Goal: Obtain resource: Download file/media

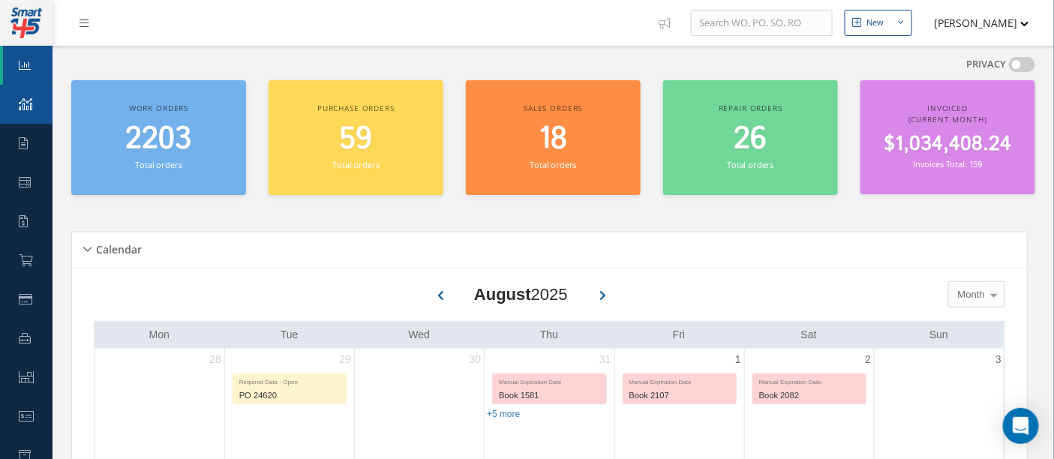
click at [24, 110] on link "KPIs" at bounding box center [26, 104] width 53 height 39
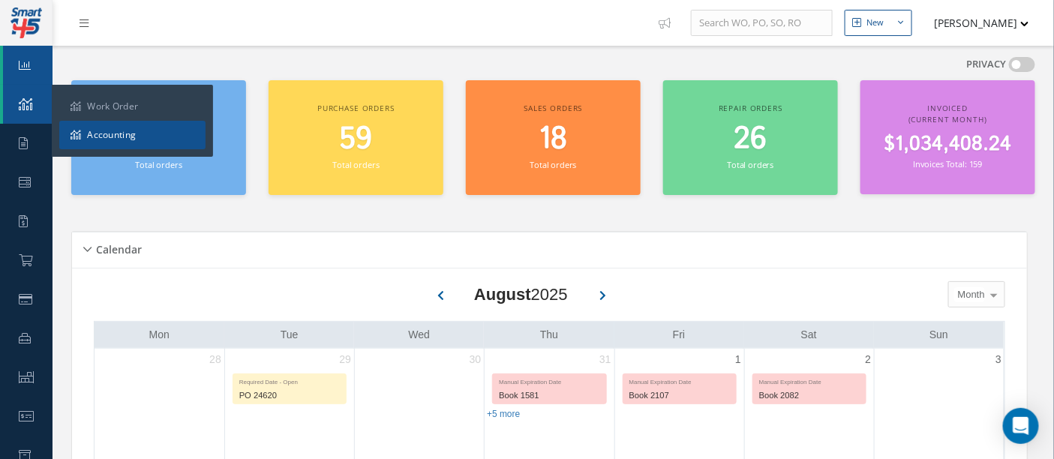
click at [95, 136] on link "Accounting" at bounding box center [132, 135] width 146 height 29
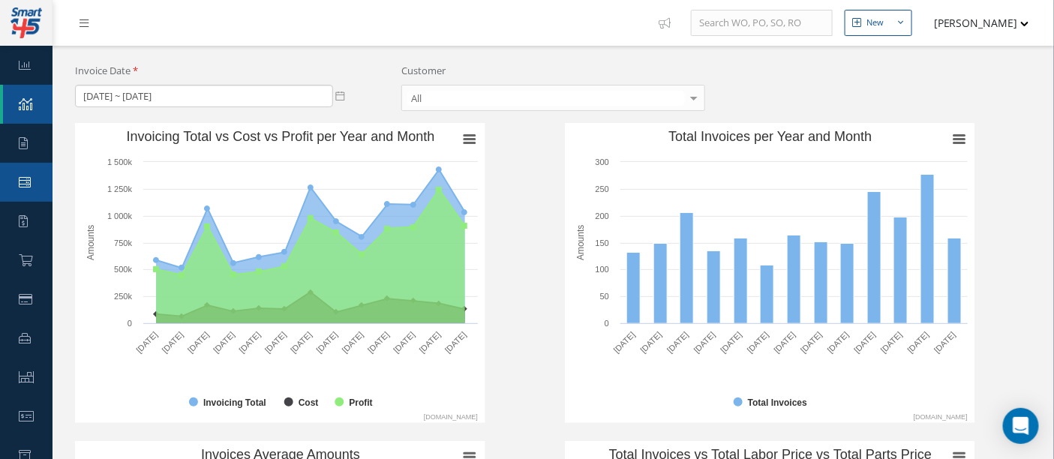
click at [26, 186] on icon at bounding box center [25, 182] width 12 height 12
click at [31, 224] on link "Quotes" at bounding box center [26, 221] width 53 height 39
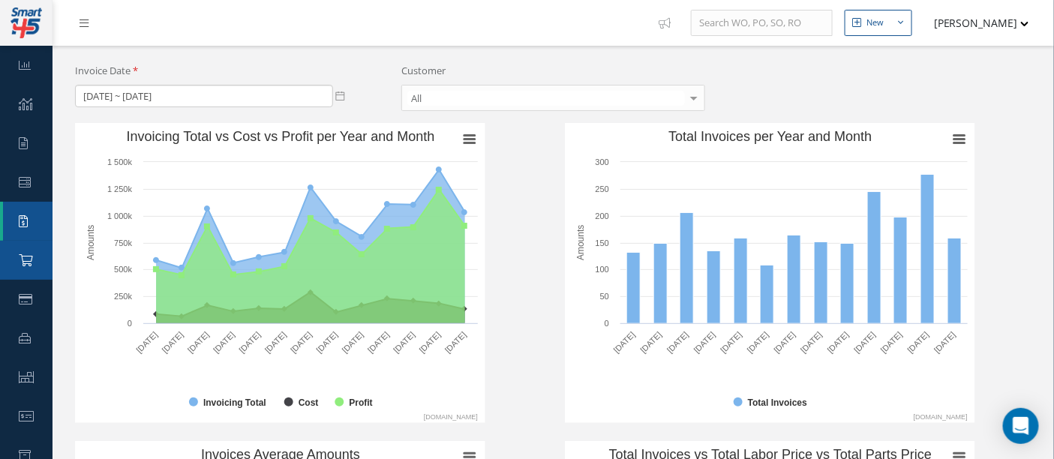
click at [28, 261] on icon at bounding box center [26, 260] width 14 height 12
click at [24, 300] on icon at bounding box center [26, 299] width 14 height 12
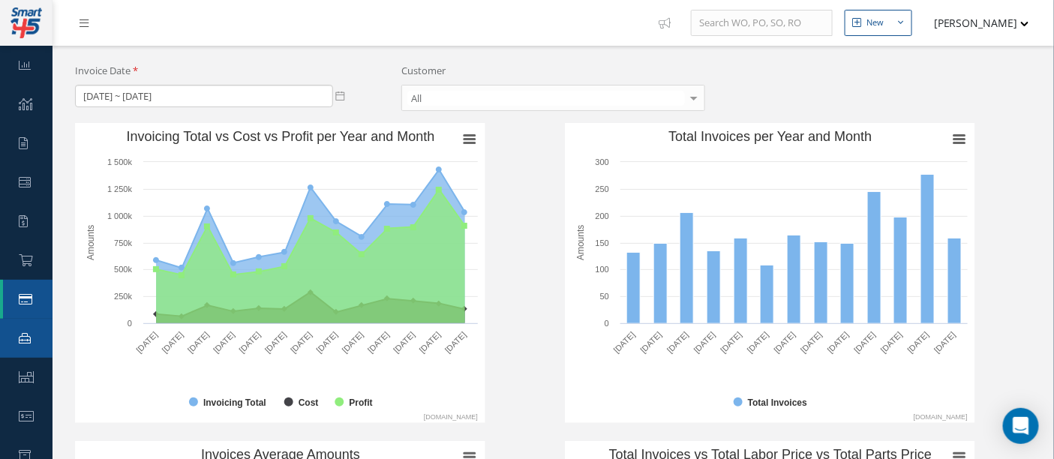
click at [32, 343] on link "Repair Order" at bounding box center [26, 338] width 53 height 39
click at [24, 263] on icon at bounding box center [26, 260] width 14 height 12
click at [32, 300] on icon at bounding box center [26, 299] width 14 height 12
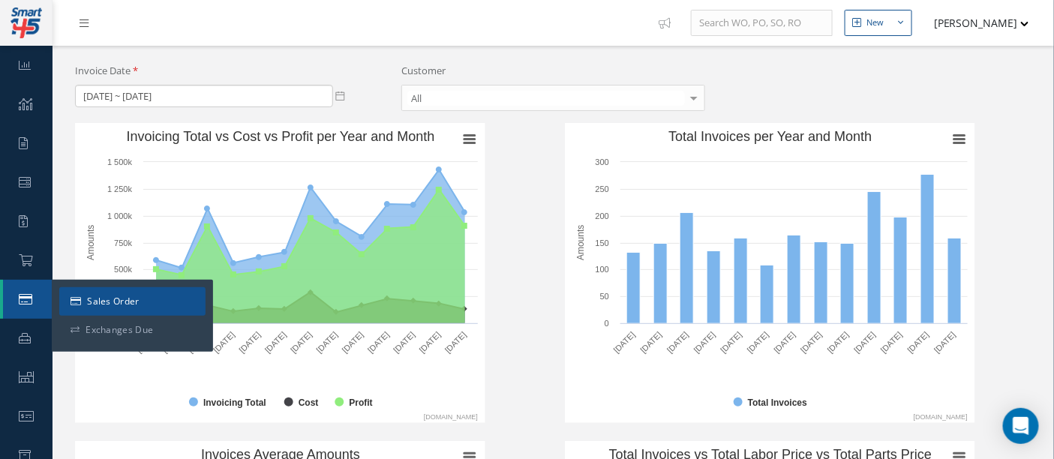
click at [92, 302] on link "Sales Order" at bounding box center [132, 301] width 146 height 29
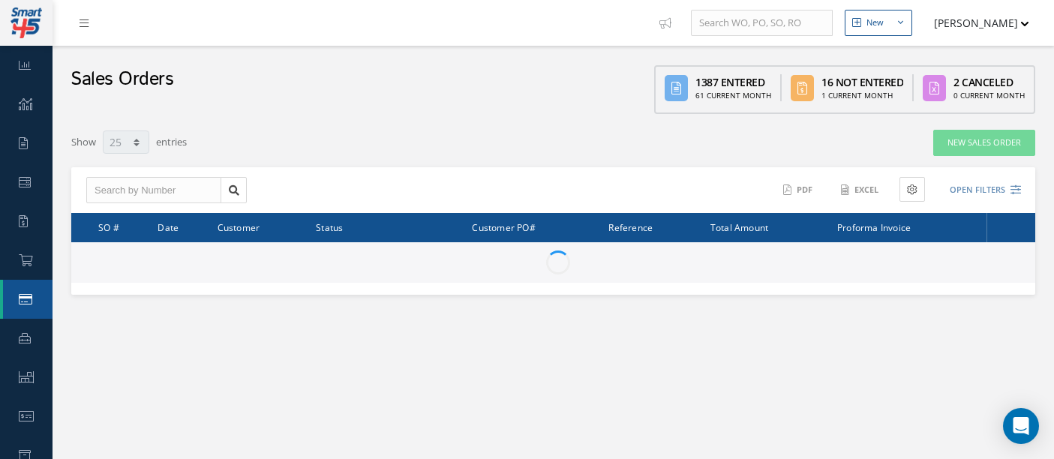
select select "25"
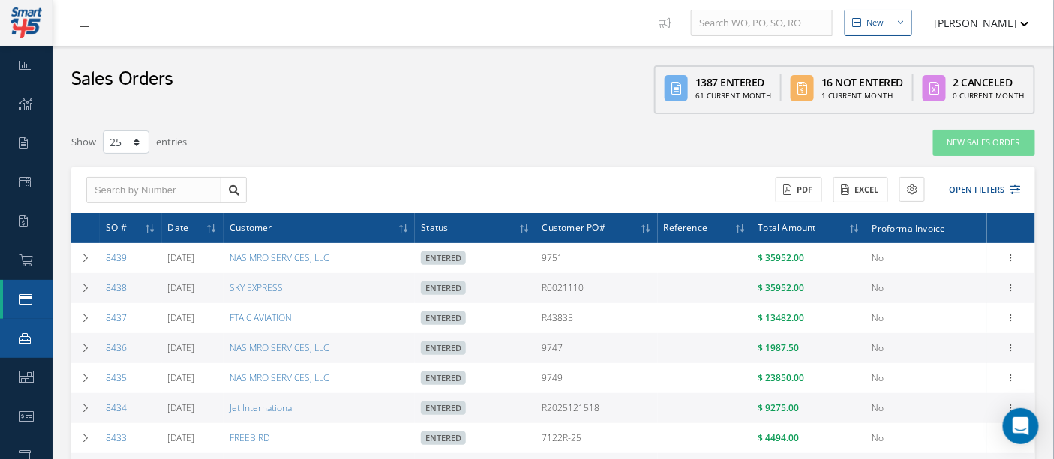
click at [28, 341] on icon at bounding box center [25, 338] width 12 height 12
click at [27, 379] on icon at bounding box center [26, 377] width 15 height 12
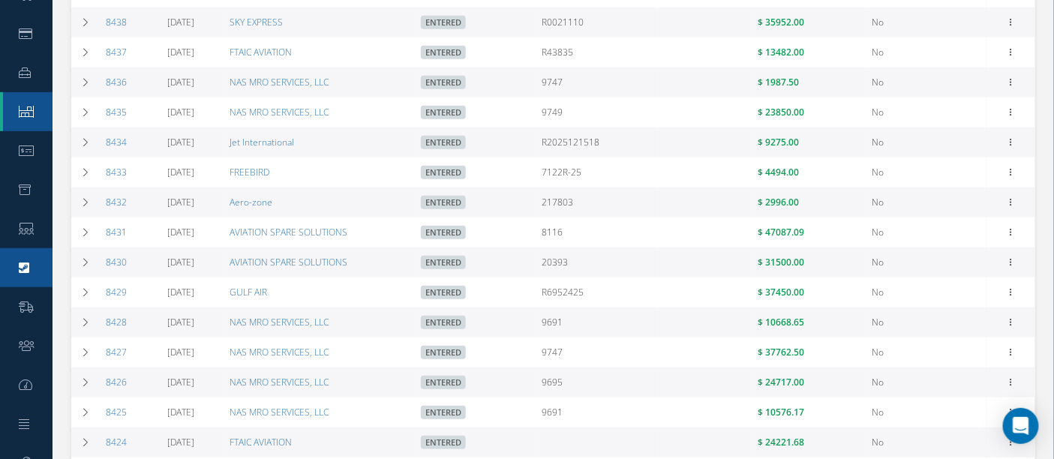
scroll to position [333, 0]
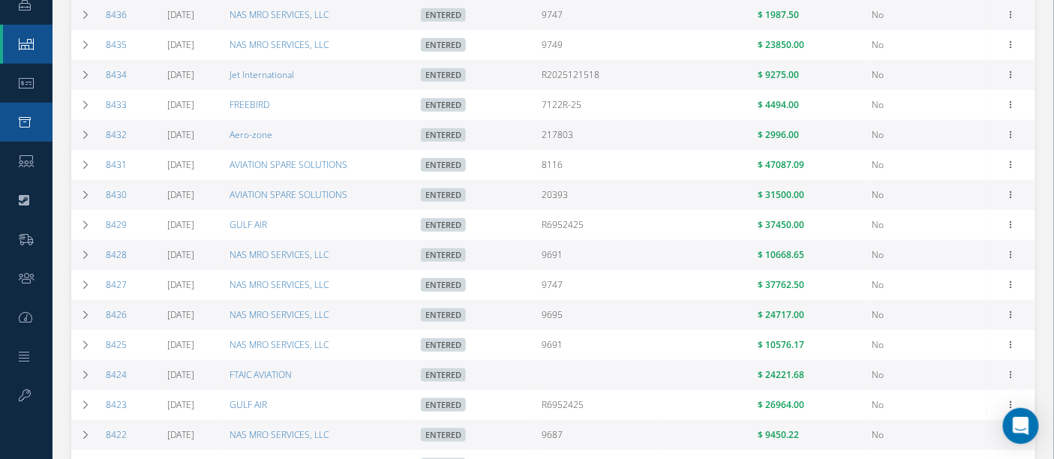
click at [28, 124] on icon at bounding box center [25, 122] width 12 height 12
click at [25, 153] on link "Customers" at bounding box center [26, 161] width 53 height 39
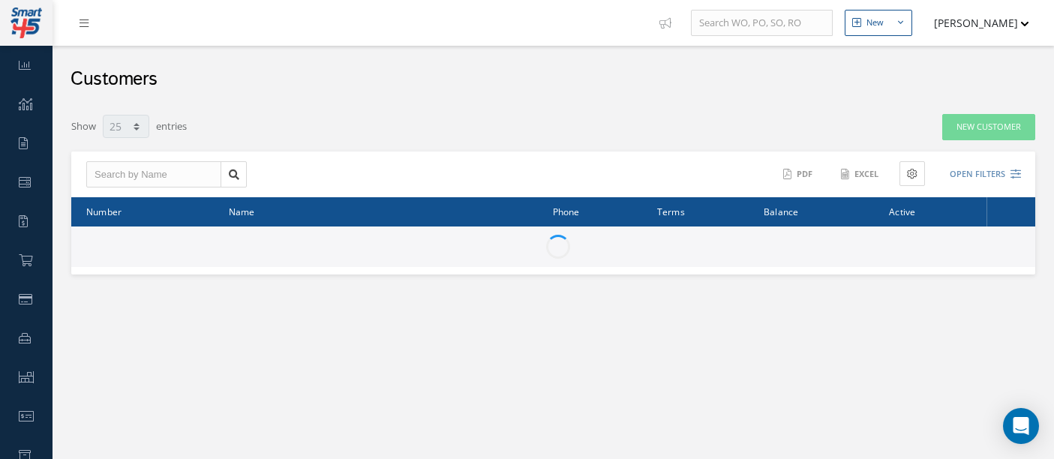
select select "25"
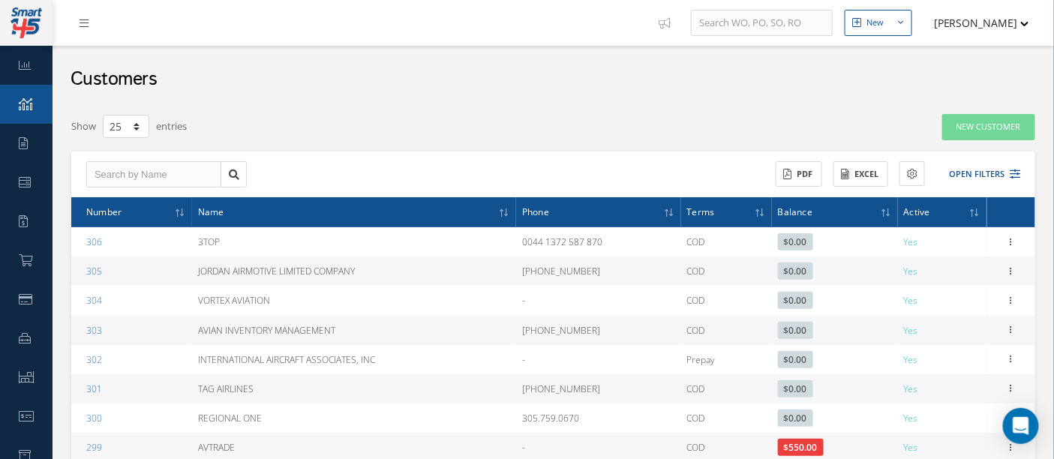
click at [29, 109] on icon at bounding box center [26, 104] width 14 height 12
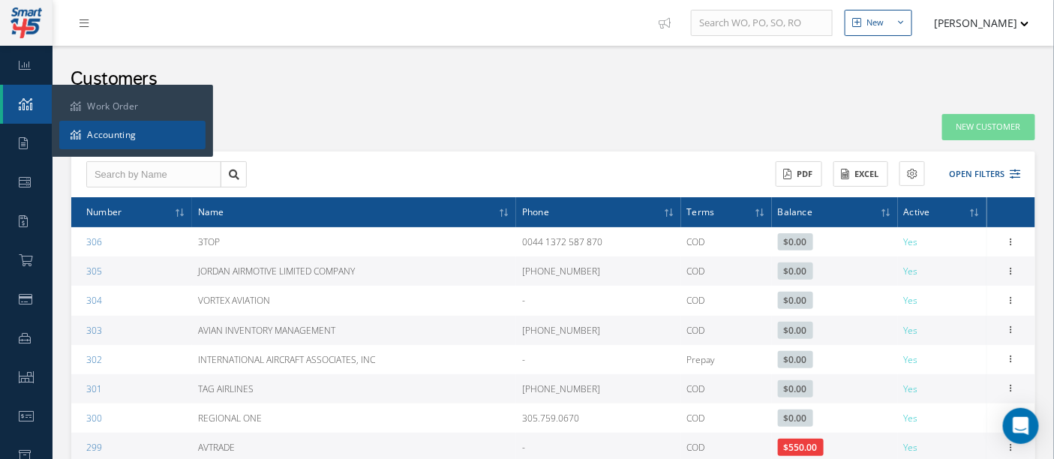
click at [71, 131] on icon at bounding box center [76, 135] width 11 height 9
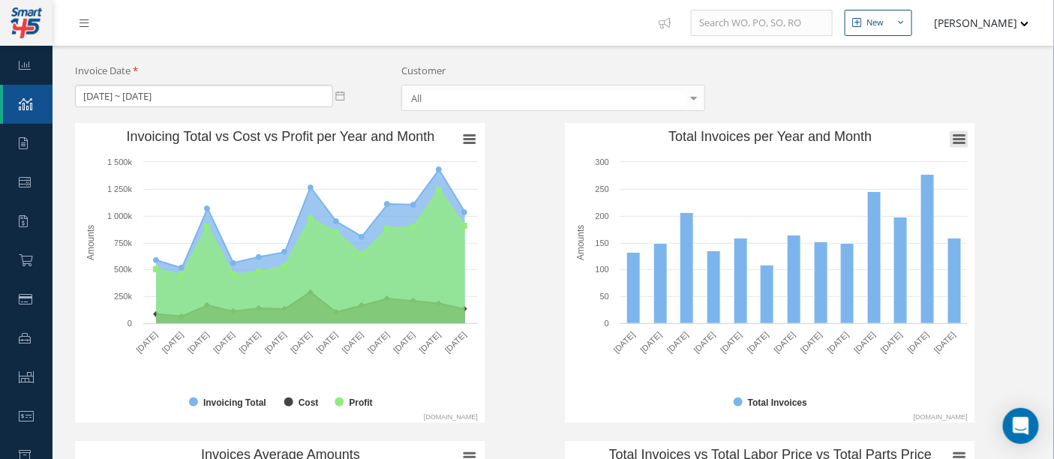
click at [951, 135] on rect "Total Invoices per Year and Month" at bounding box center [959, 139] width 18 height 17
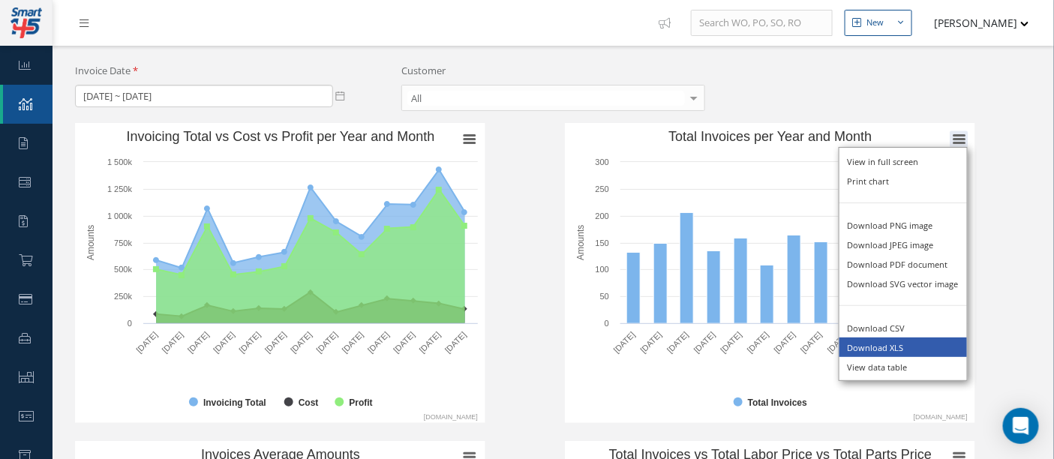
click at [885, 350] on li "Download XLS" at bounding box center [904, 348] width 128 height 20
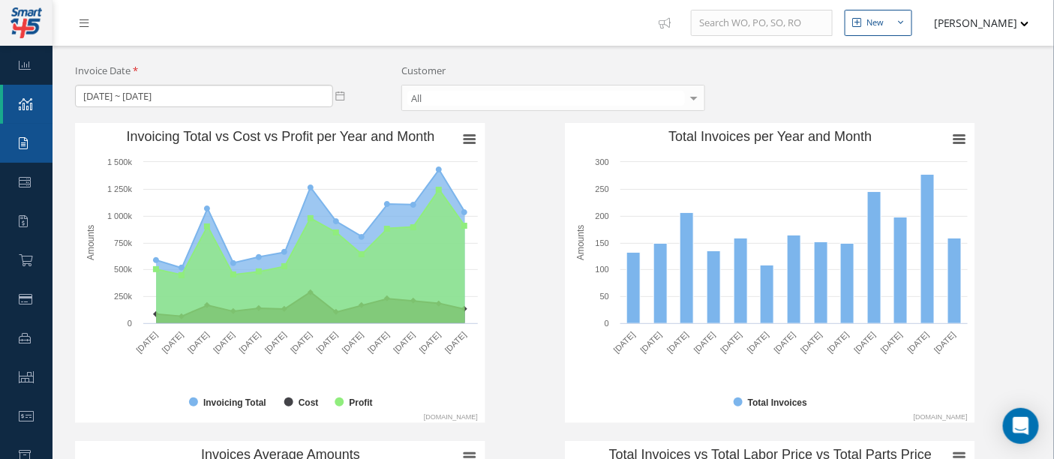
click at [23, 140] on icon at bounding box center [23, 143] width 9 height 12
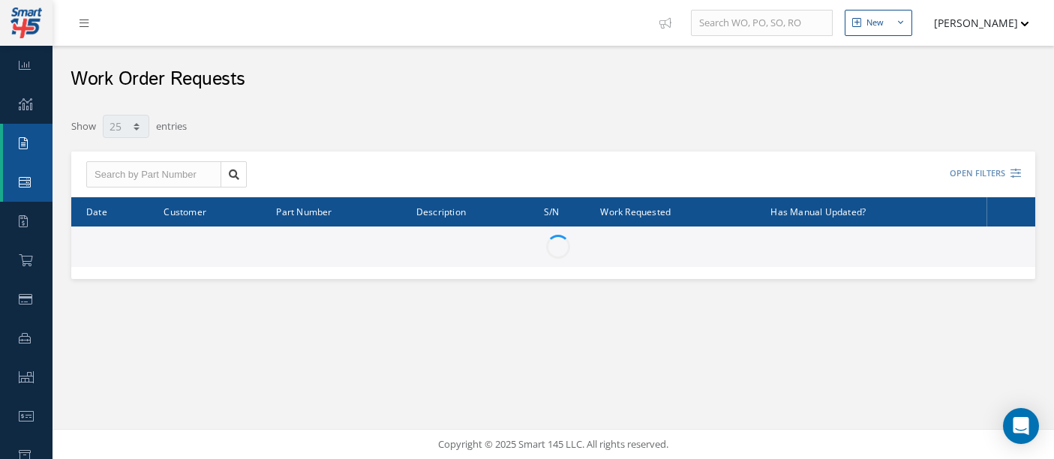
select select "25"
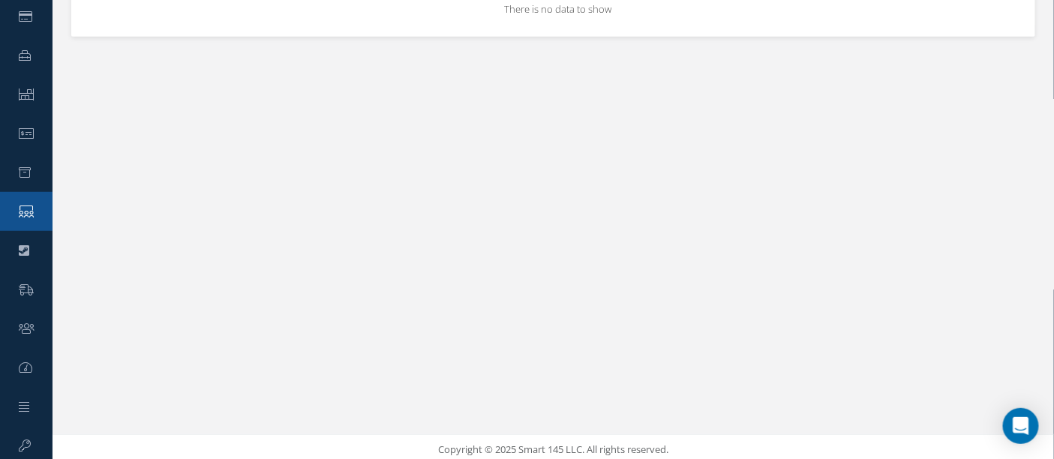
scroll to position [288, 0]
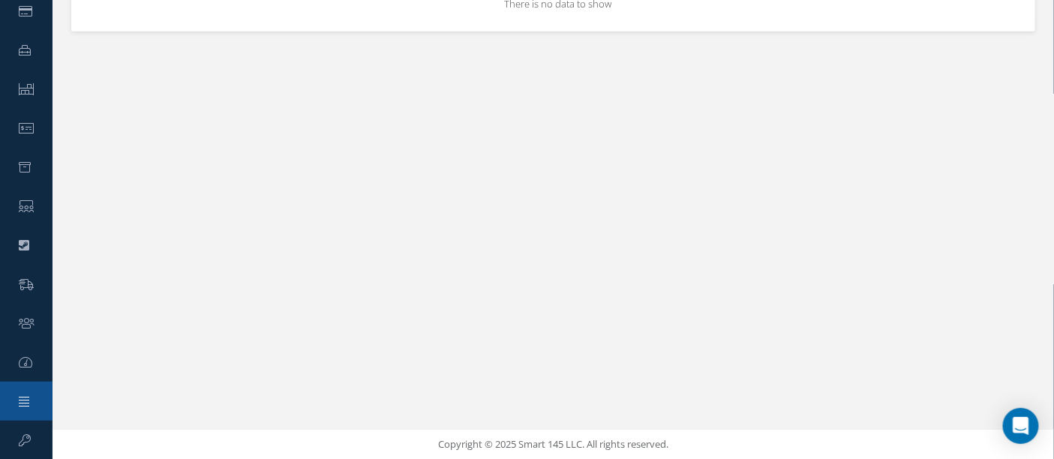
click at [20, 405] on icon at bounding box center [24, 401] width 11 height 12
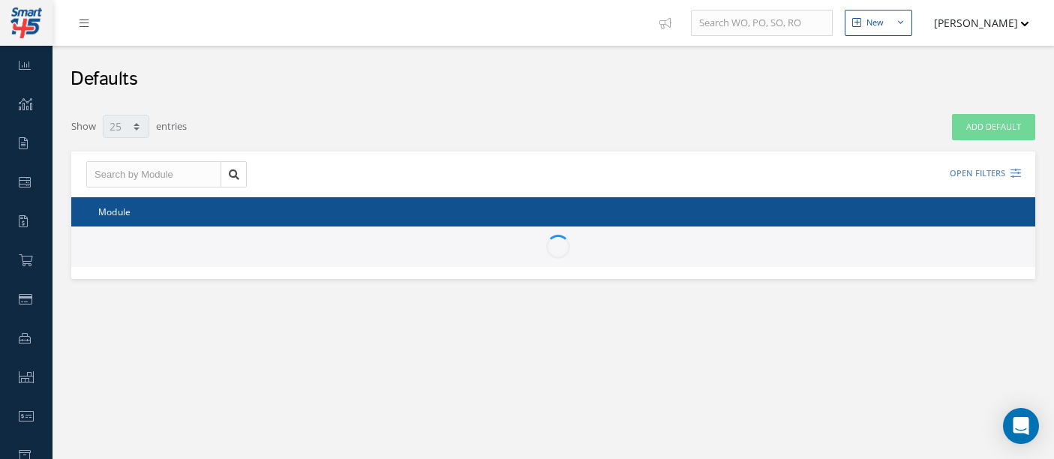
select select "25"
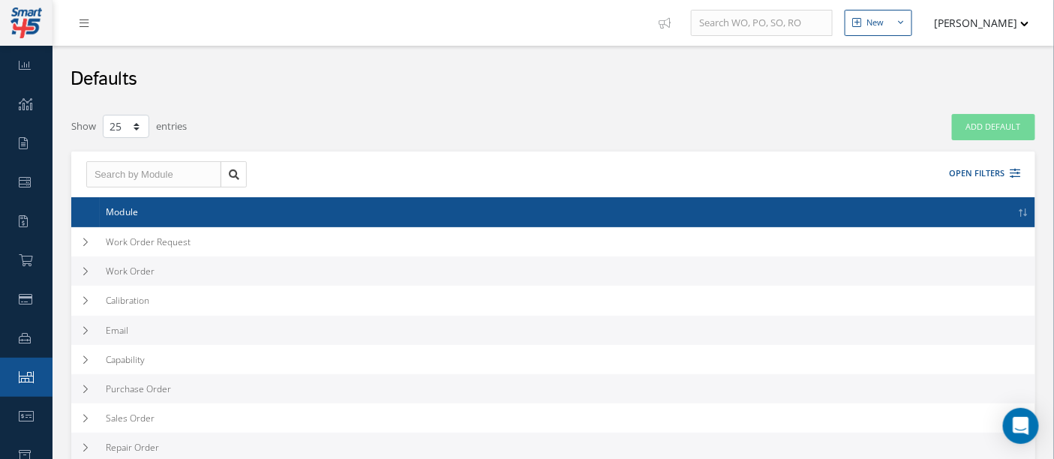
click at [20, 381] on icon at bounding box center [26, 377] width 15 height 12
click at [22, 341] on icon at bounding box center [25, 338] width 12 height 12
click at [20, 299] on icon at bounding box center [26, 299] width 14 height 12
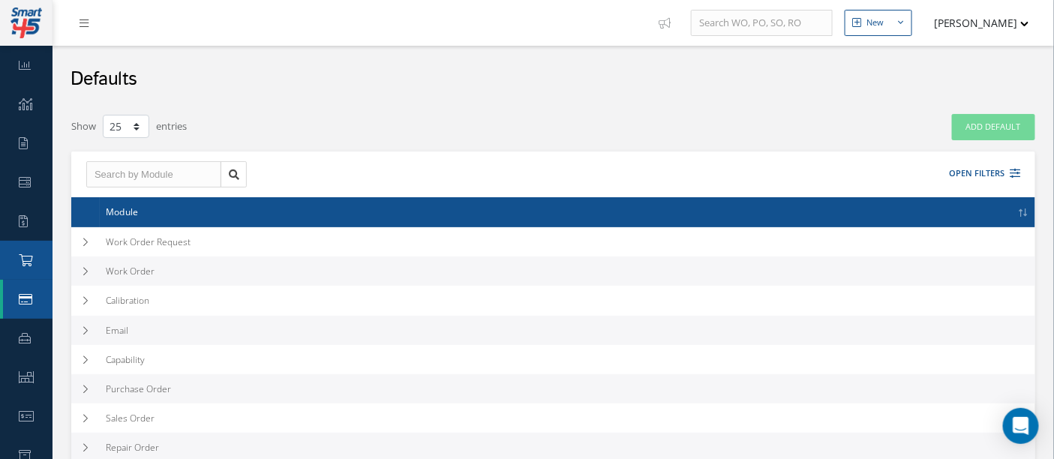
click at [28, 260] on icon at bounding box center [26, 260] width 14 height 12
click at [19, 224] on icon at bounding box center [23, 221] width 9 height 12
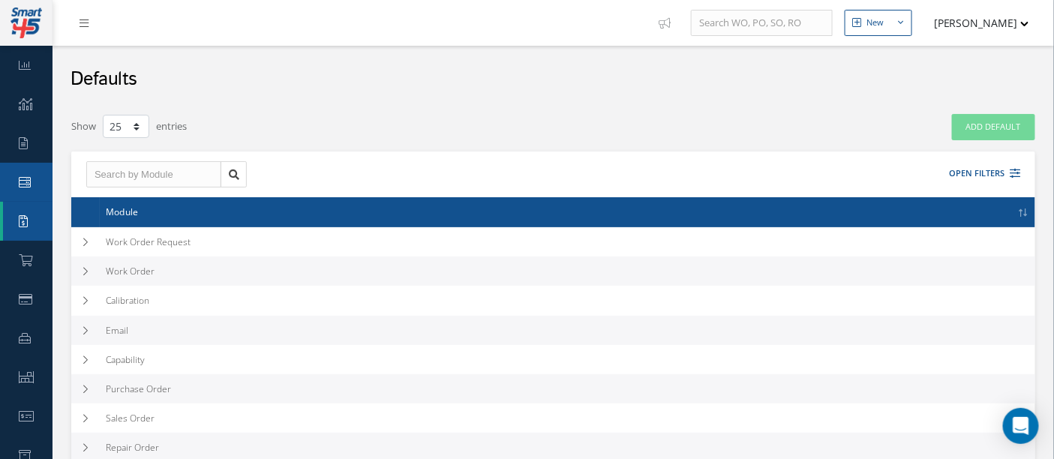
click at [23, 185] on icon at bounding box center [25, 182] width 12 height 12
click at [20, 140] on icon at bounding box center [23, 143] width 9 height 12
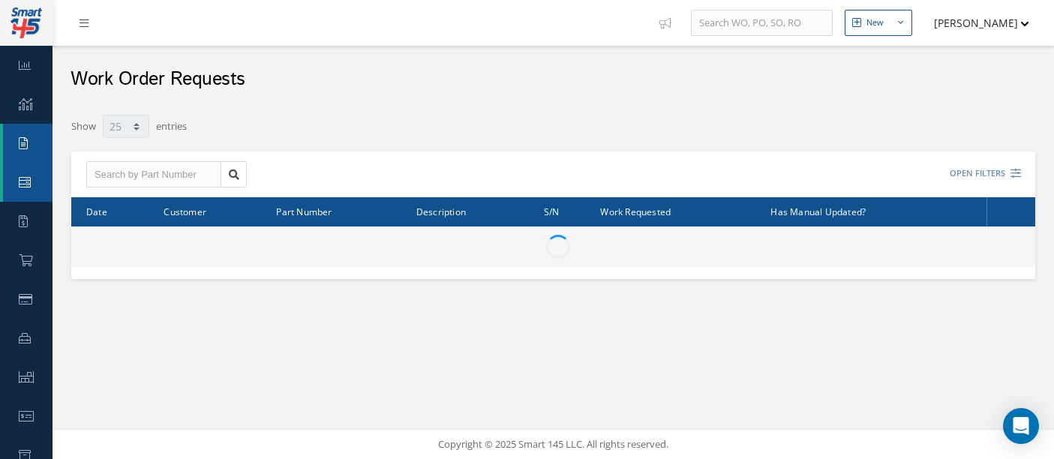
select select "25"
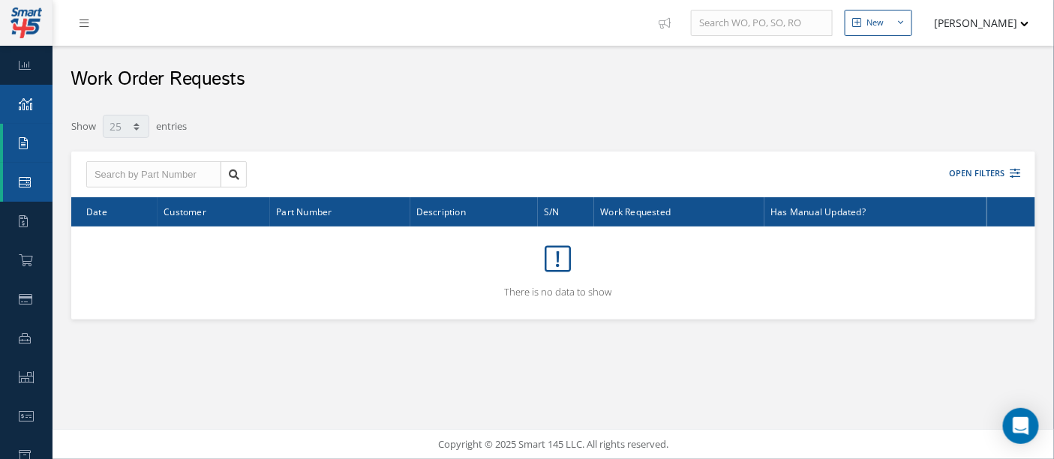
click at [26, 100] on icon at bounding box center [26, 104] width 14 height 12
click at [25, 69] on icon at bounding box center [25, 65] width 12 height 12
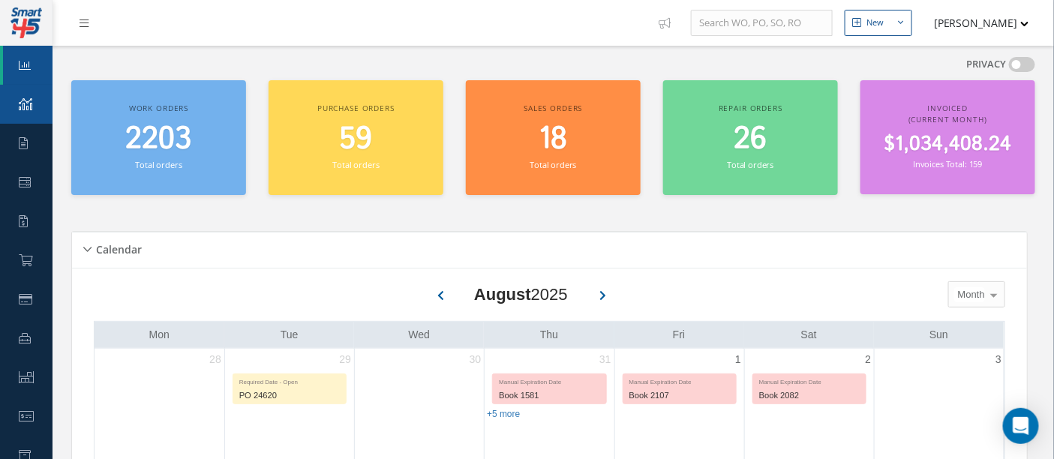
click at [21, 102] on icon at bounding box center [26, 104] width 14 height 12
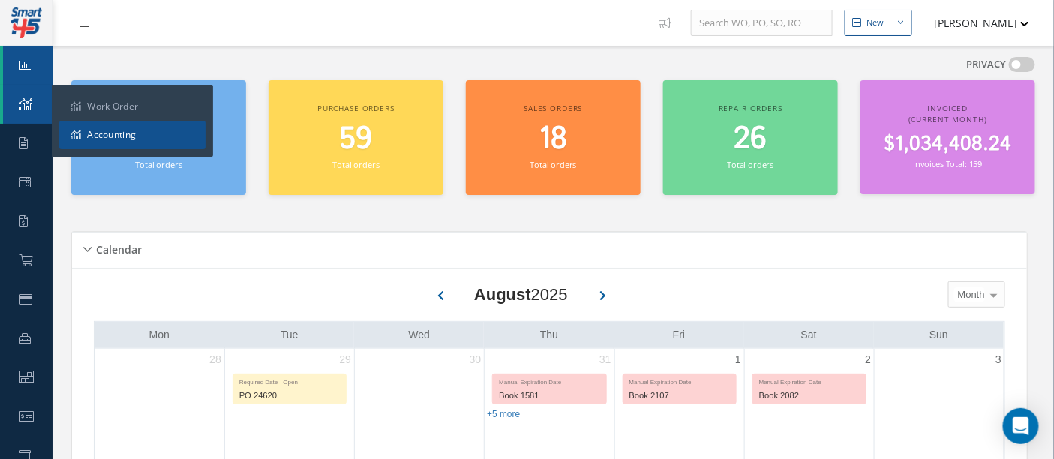
click at [77, 134] on icon at bounding box center [76, 135] width 11 height 9
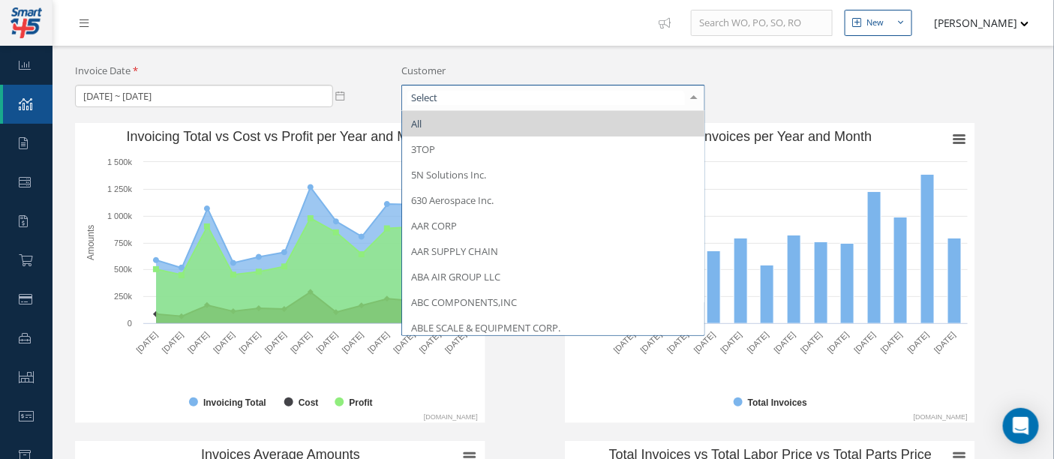
click at [692, 95] on div at bounding box center [693, 98] width 21 height 25
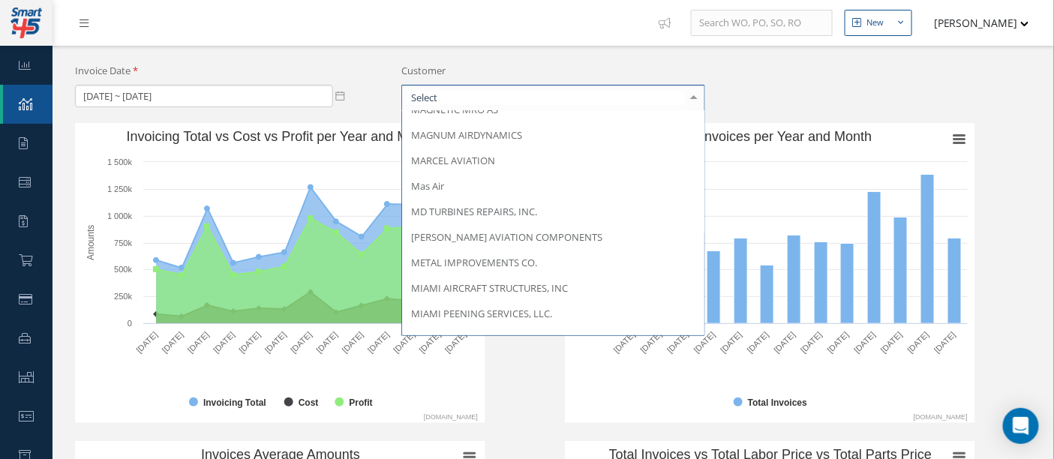
scroll to position [5252, 0]
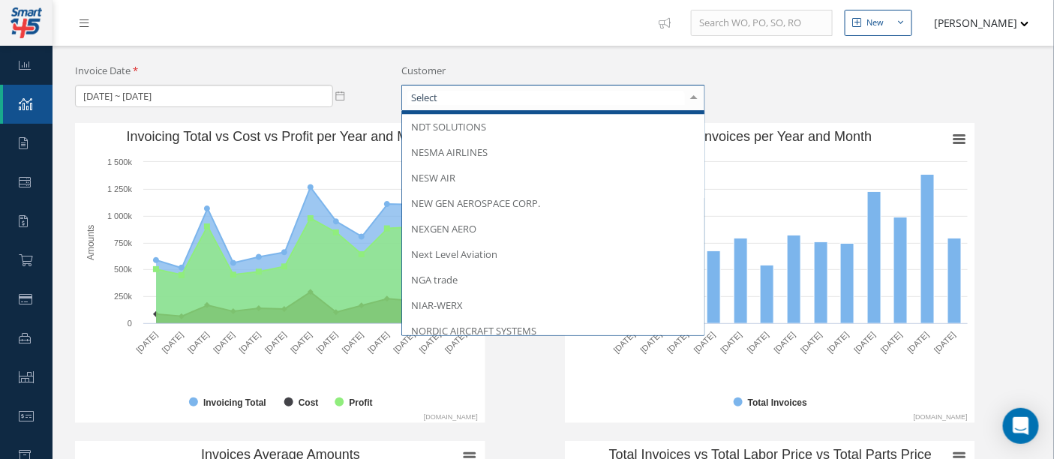
click at [898, 20] on icon "button" at bounding box center [900, 22] width 5 height 11
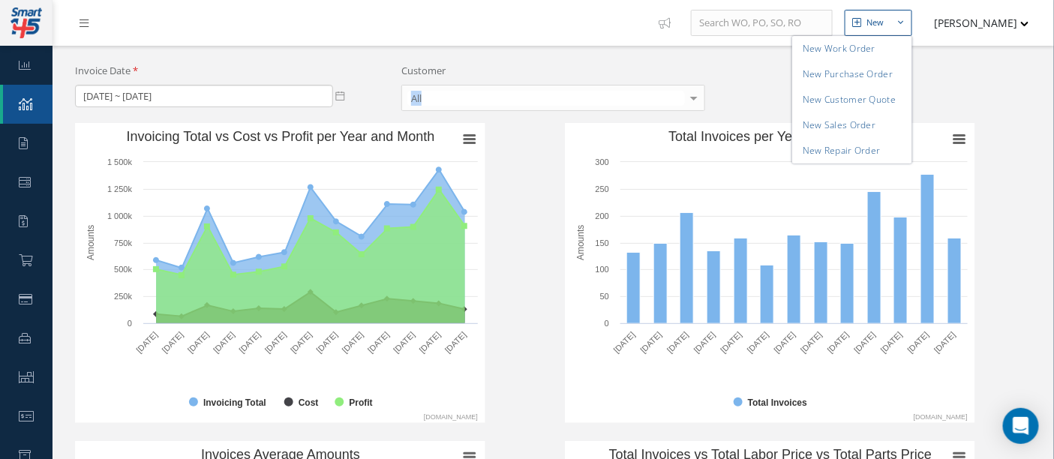
click at [941, 83] on div "Invoice Date 08/01/2024 ~ 08/31/2025 Customer All All 3TOP 5N Solutions Inc. 63…" at bounding box center [553, 93] width 979 height 59
click at [81, 30] on link at bounding box center [88, 23] width 41 height 25
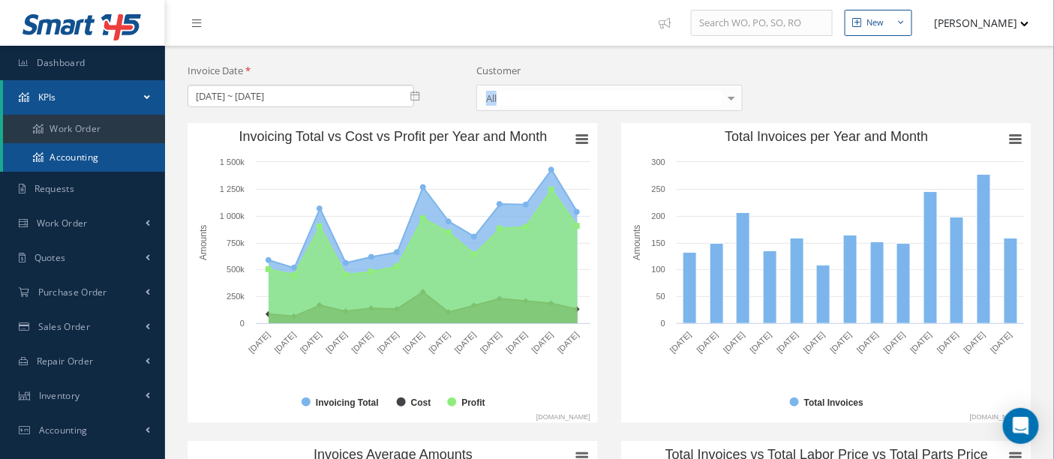
click at [69, 158] on link "Accounting" at bounding box center [84, 157] width 162 height 29
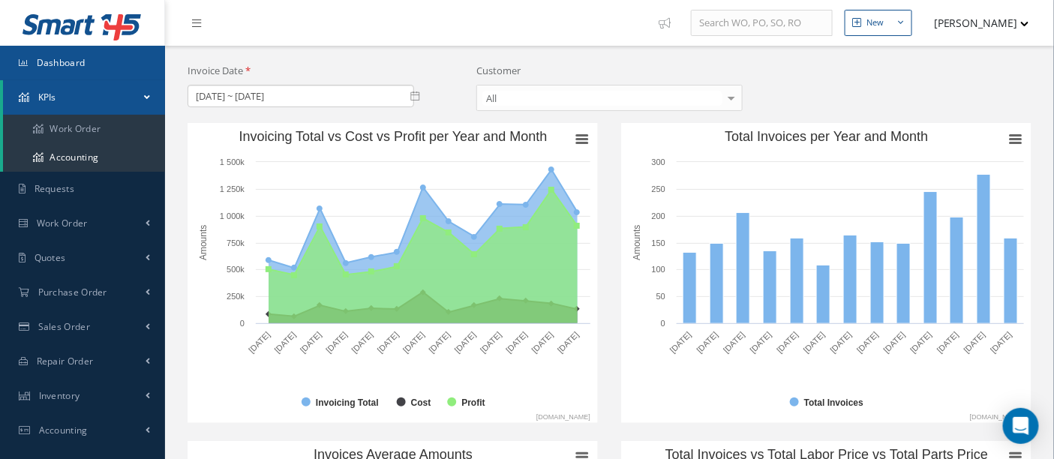
click at [70, 68] on span "Dashboard" at bounding box center [61, 62] width 49 height 13
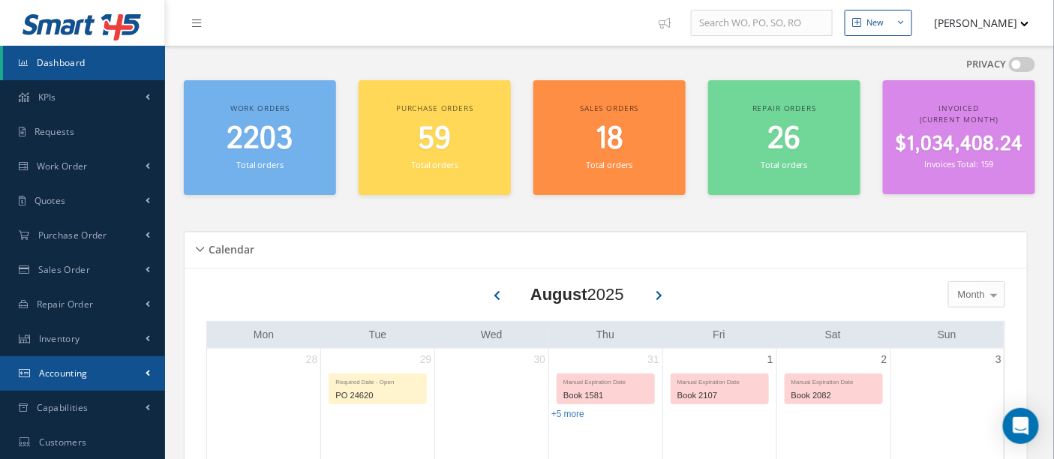
click at [59, 373] on span "Accounting" at bounding box center [63, 373] width 49 height 13
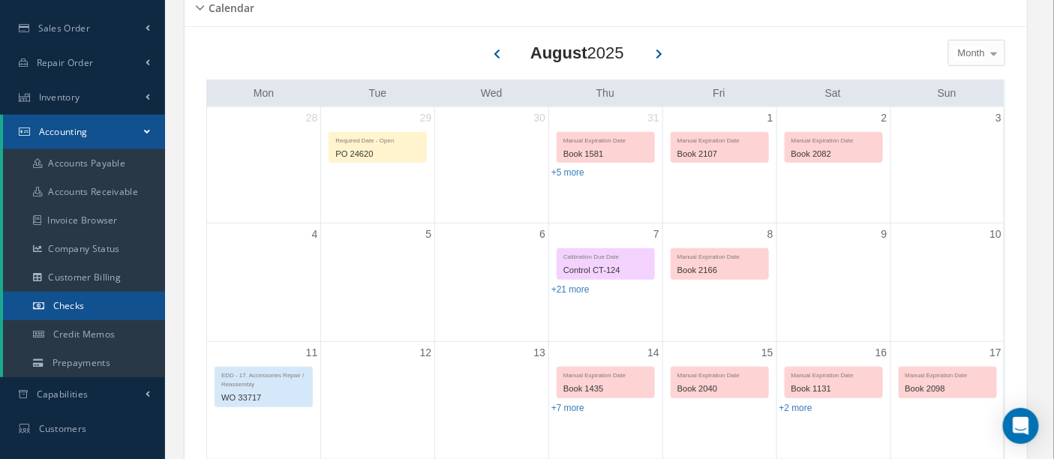
scroll to position [250, 0]
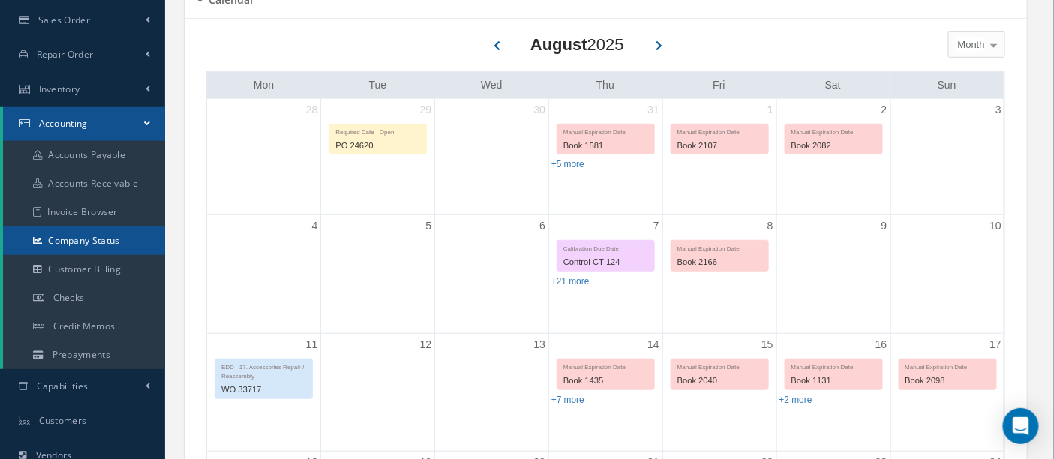
click at [71, 243] on link "Company Status" at bounding box center [84, 241] width 162 height 29
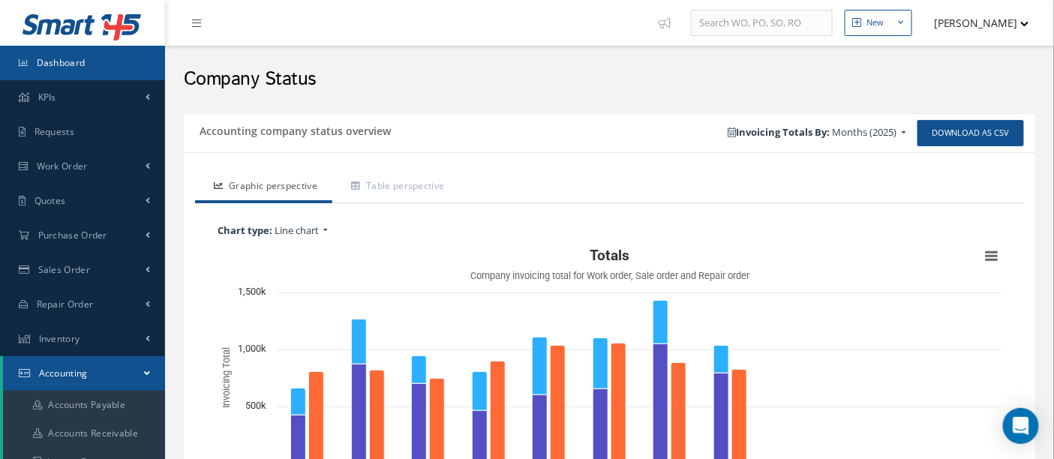
click at [49, 68] on span "Dashboard" at bounding box center [61, 62] width 49 height 13
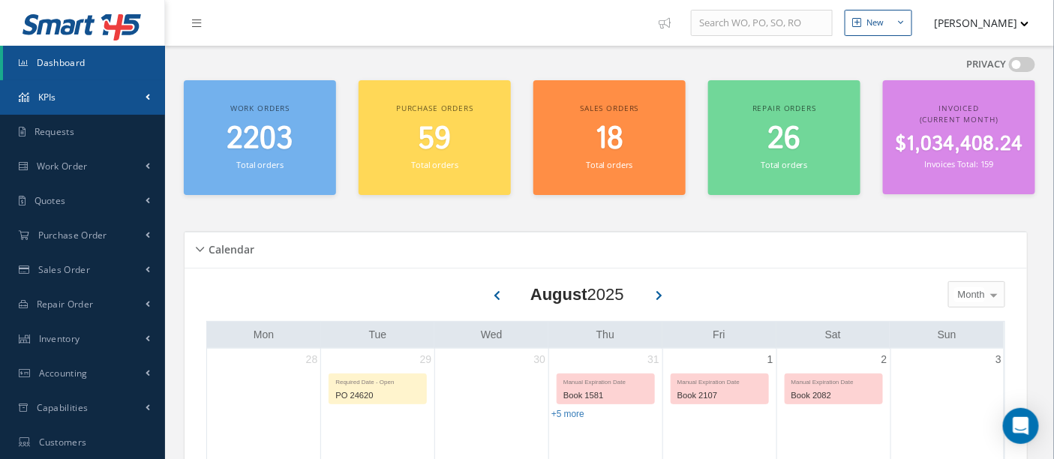
click at [32, 96] on link "KPIs" at bounding box center [82, 97] width 165 height 35
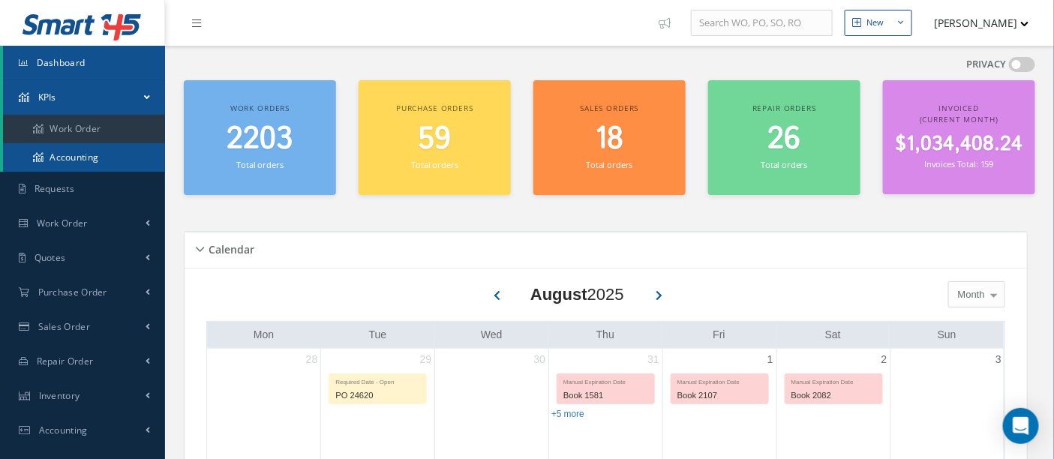
click at [86, 161] on link "Accounting" at bounding box center [84, 157] width 162 height 29
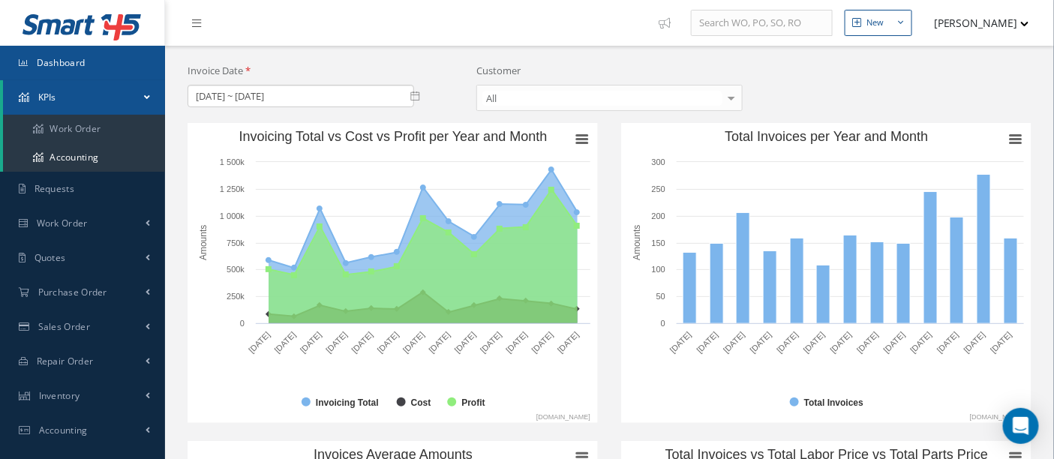
click at [89, 63] on link "Dashboard" at bounding box center [82, 63] width 165 height 35
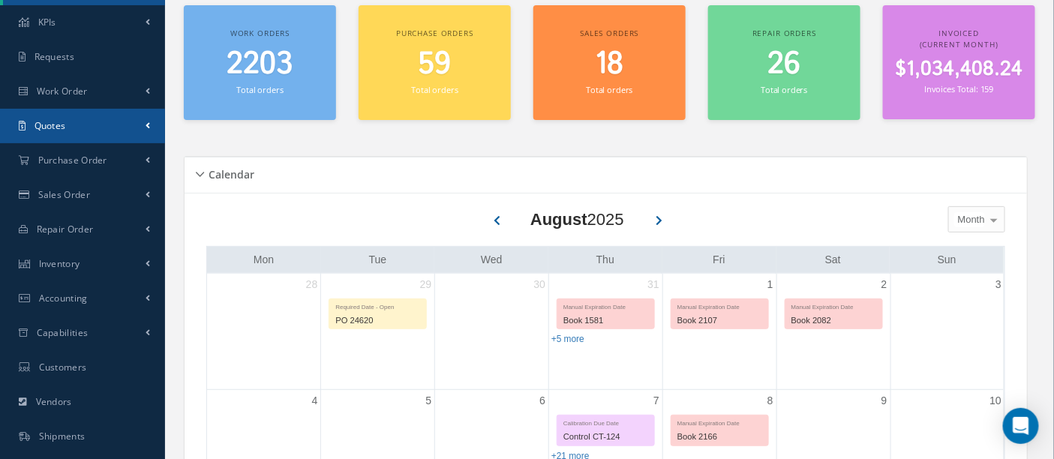
scroll to position [83, 0]
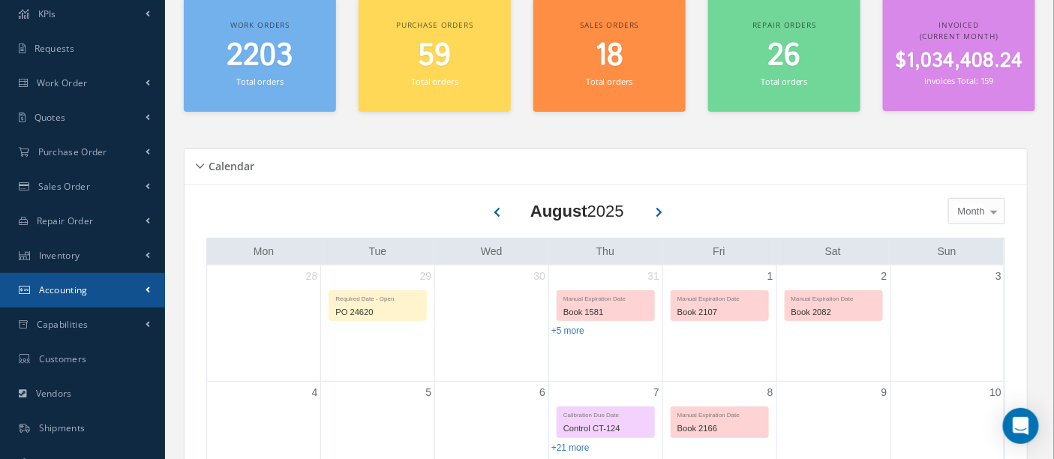
click at [78, 284] on link "Accounting" at bounding box center [82, 290] width 165 height 35
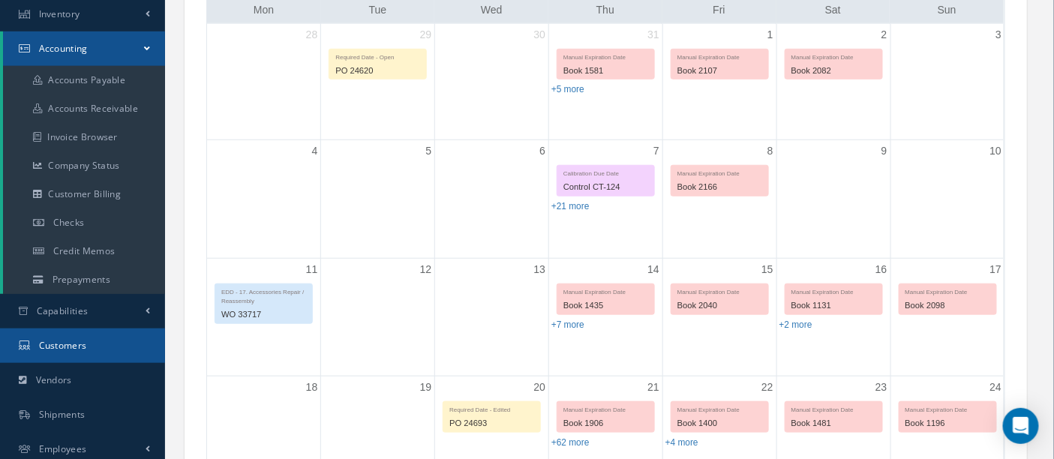
scroll to position [333, 0]
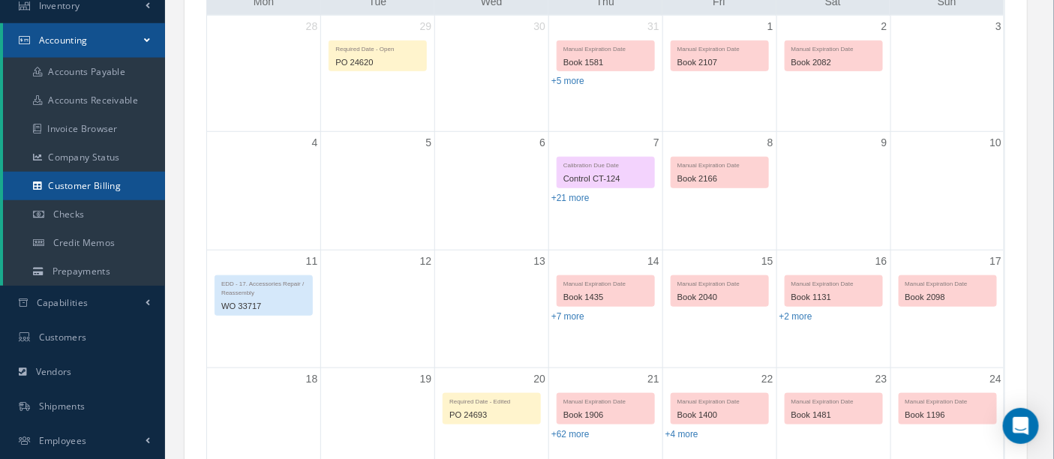
click at [62, 189] on link "Customer Billing" at bounding box center [84, 186] width 162 height 29
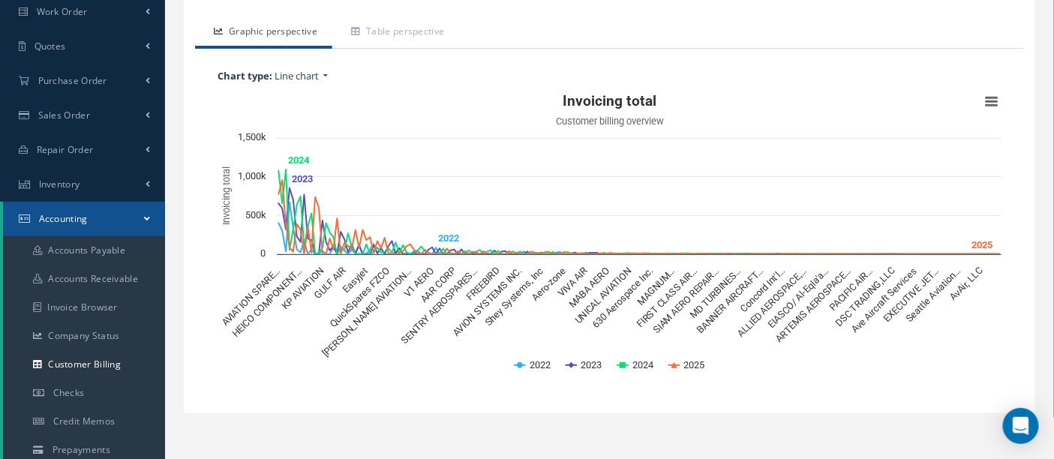
scroll to position [167, 0]
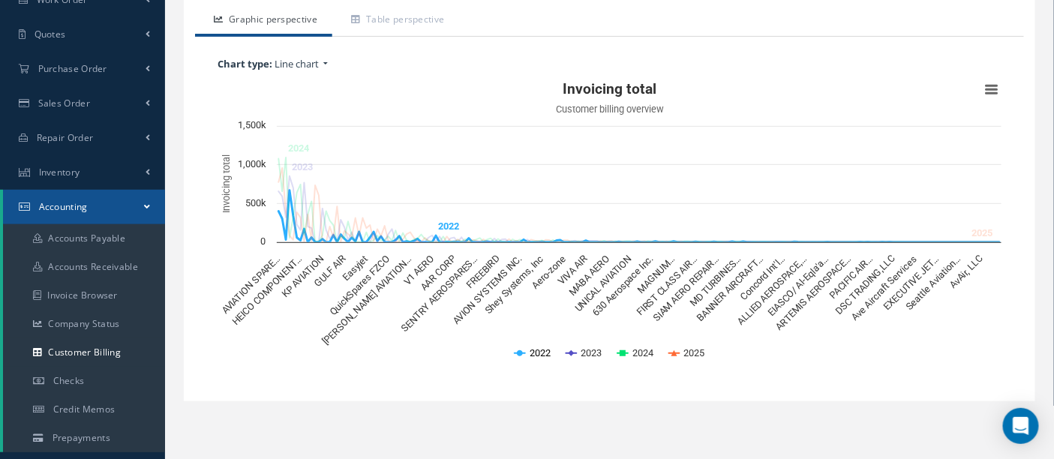
click at [542, 350] on button "Show 2022" at bounding box center [533, 352] width 36 height 13
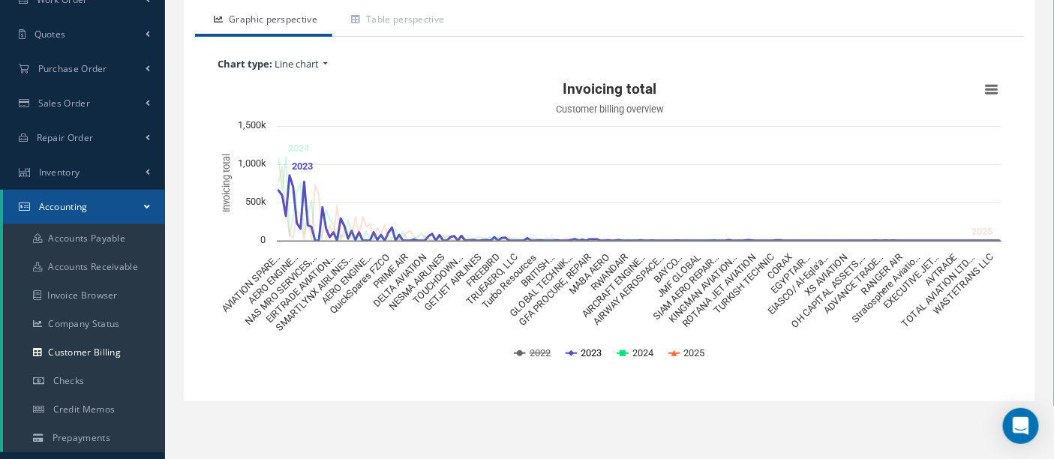
click at [582, 353] on button "Show 2023" at bounding box center [584, 352] width 36 height 13
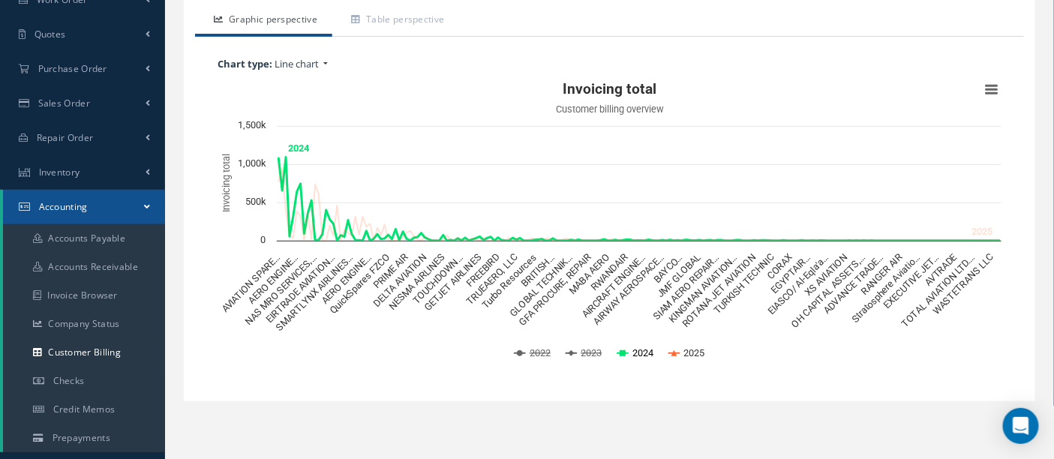
click at [635, 351] on button "Show 2024" at bounding box center [635, 352] width 36 height 13
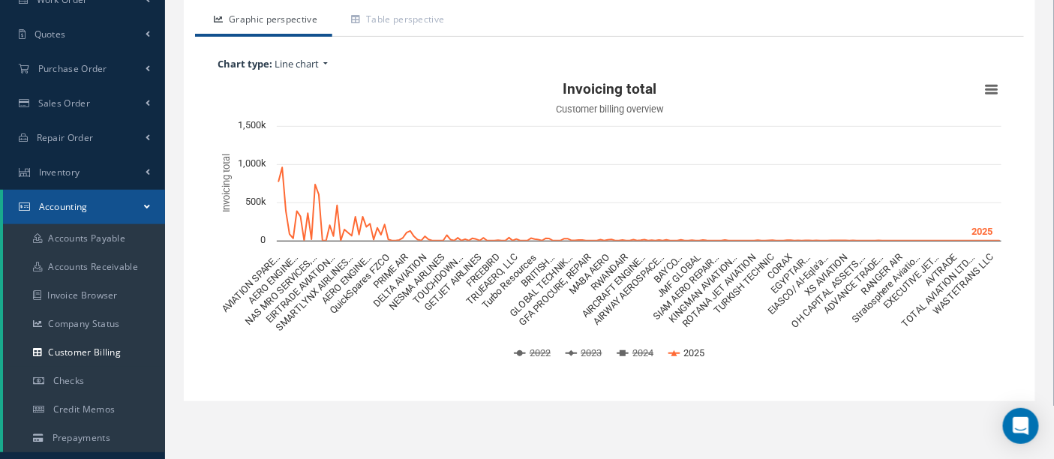
scroll to position [83, 0]
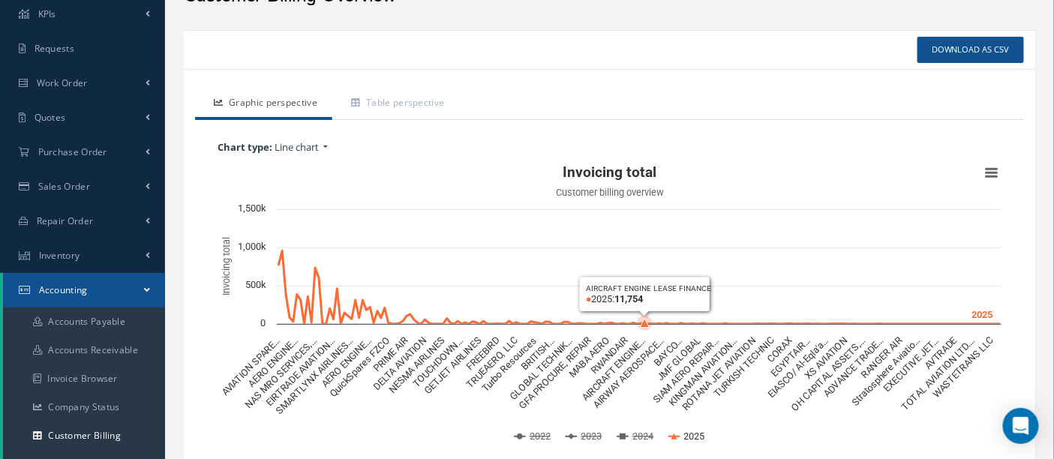
click at [644, 245] on rect "Interactive chart" at bounding box center [609, 308] width 799 height 300
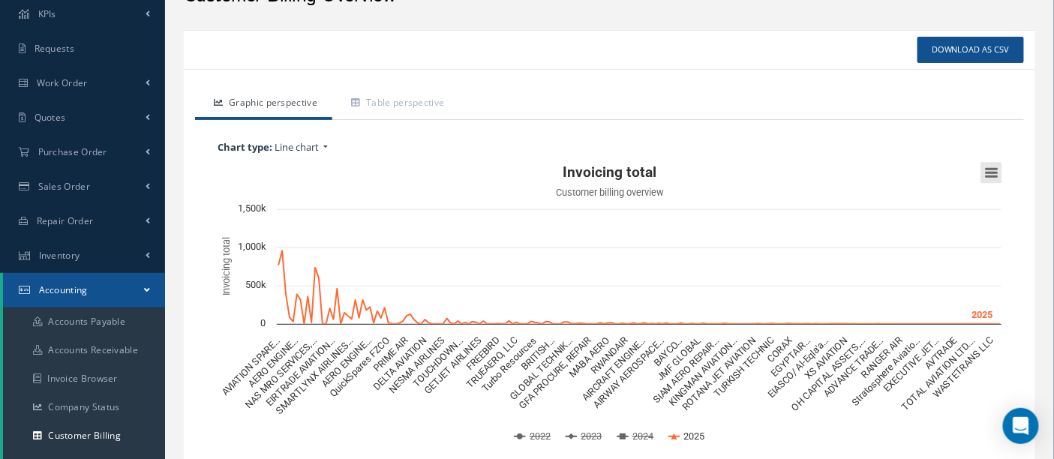
click at [993, 173] on button "View chart menu, Invoicing total" at bounding box center [991, 172] width 21 height 21
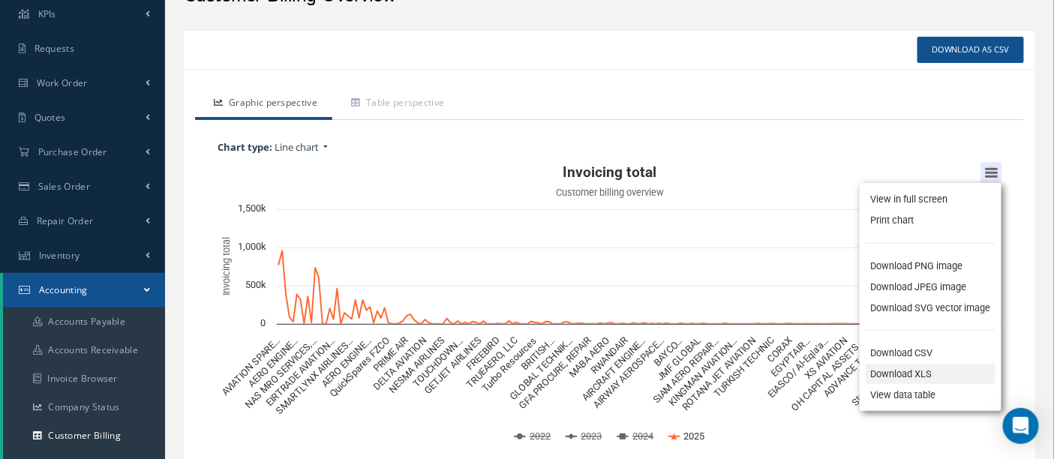
click at [901, 383] on li "Download XLS" at bounding box center [931, 374] width 130 height 21
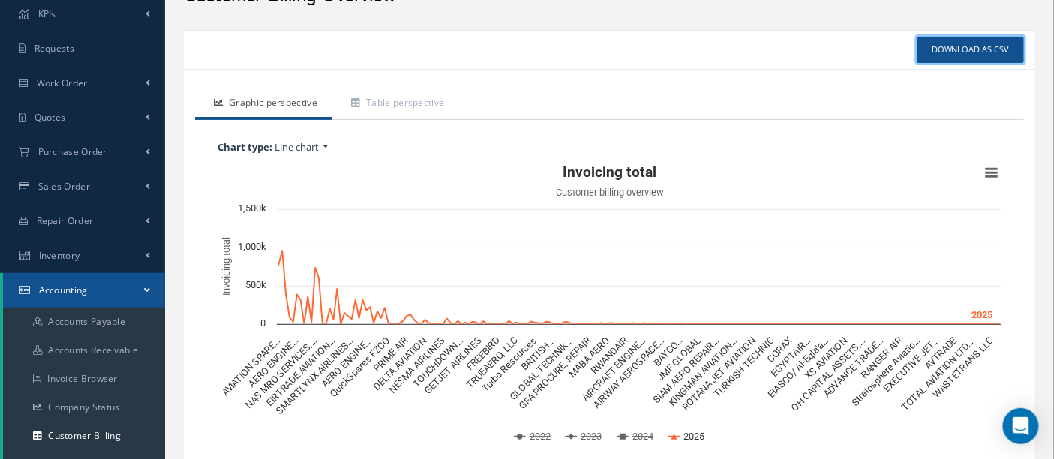
click at [957, 51] on link "Download as CSV" at bounding box center [971, 50] width 107 height 26
